Goal: Find specific page/section: Find specific page/section

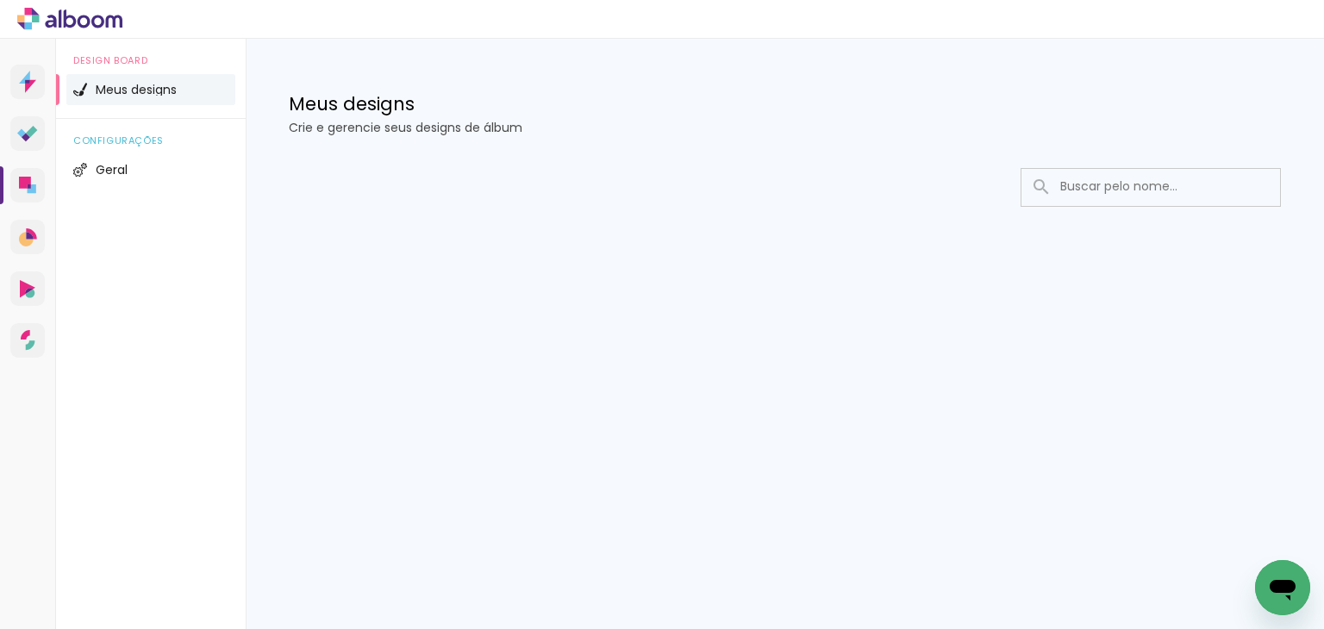
drag, startPoint x: 1061, startPoint y: 169, endPoint x: 1066, endPoint y: 179, distance: 11.6
click at [1064, 173] on input at bounding box center [1175, 186] width 246 height 35
type input "mirela"
type paper-input "mirela"
